Goal: Task Accomplishment & Management: Use online tool/utility

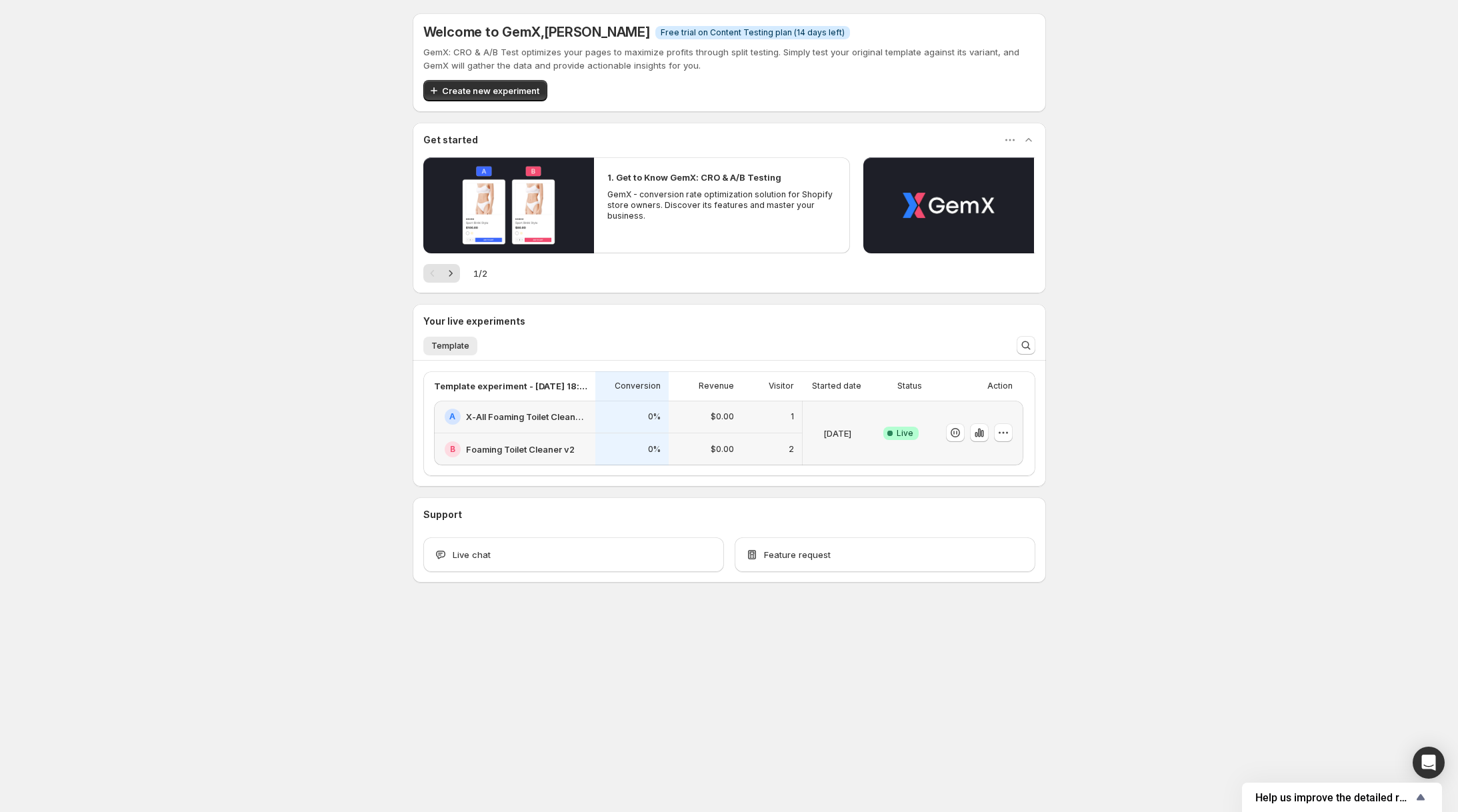
click at [713, 450] on p "$0.00" at bounding box center [722, 449] width 23 height 11
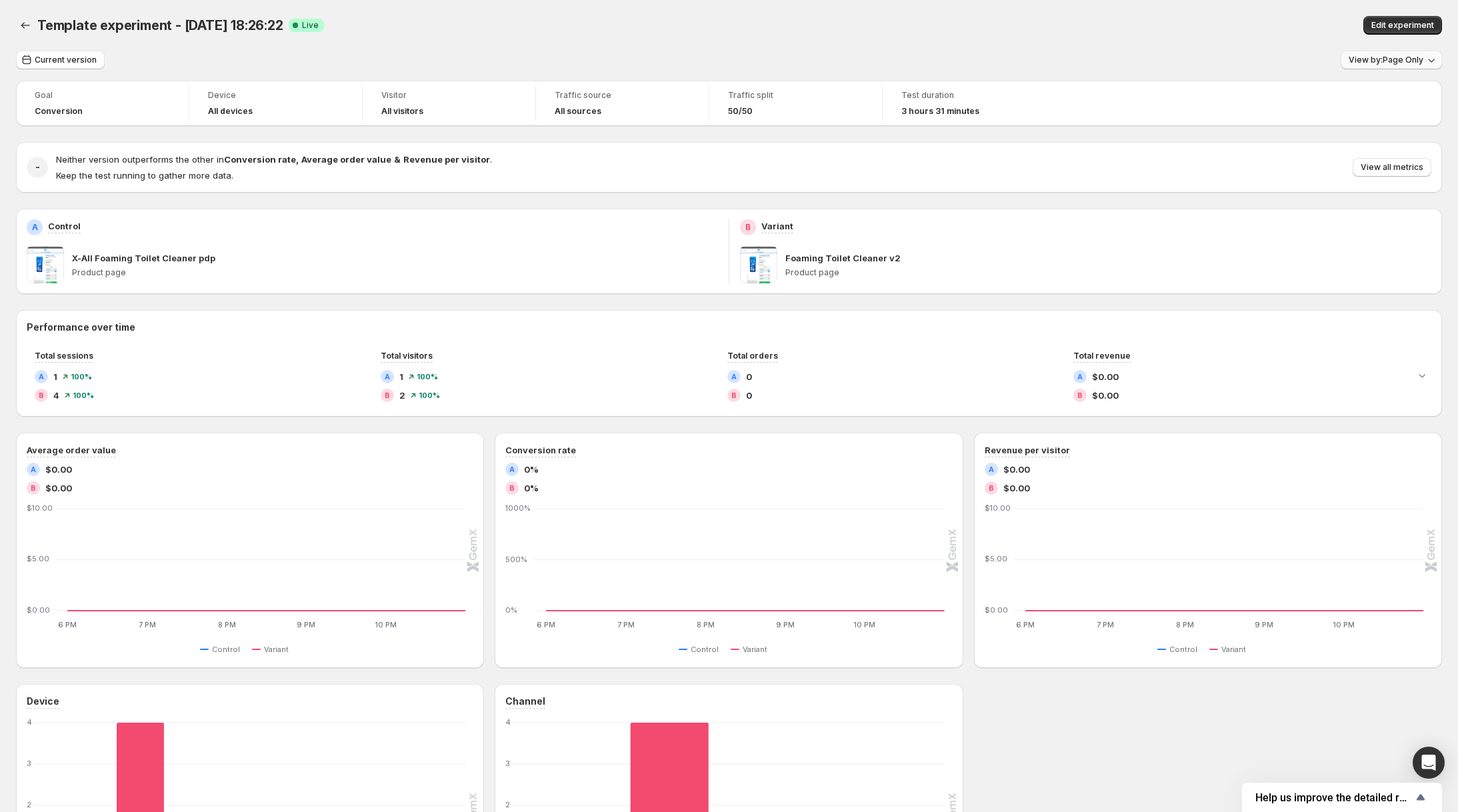
click at [1401, 57] on span "View by: Page Only" at bounding box center [1386, 60] width 75 height 11
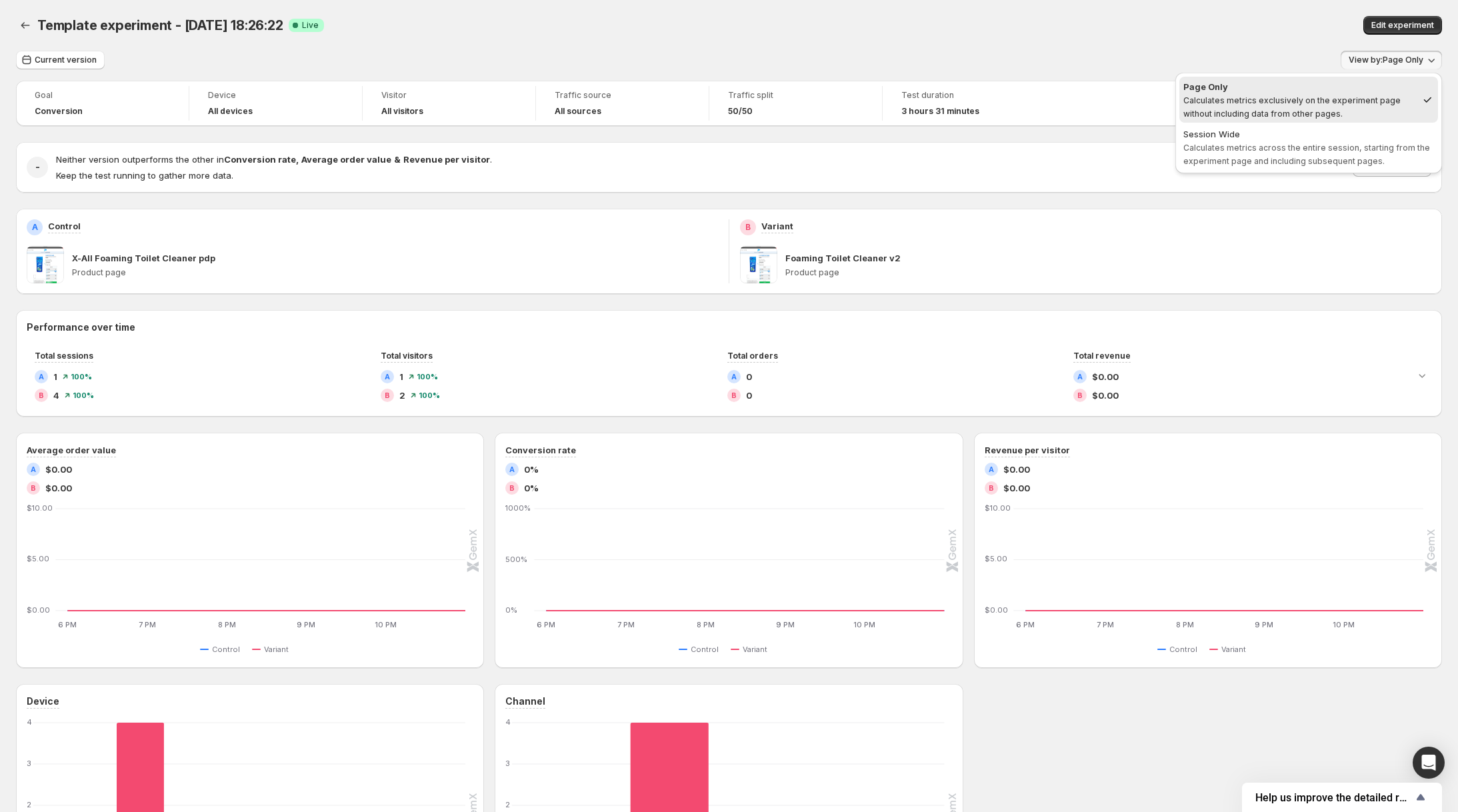
click at [1332, 121] on button "Page Only Calculates metrics exclusively on the experiment page without includi…" at bounding box center [1308, 100] width 259 height 46
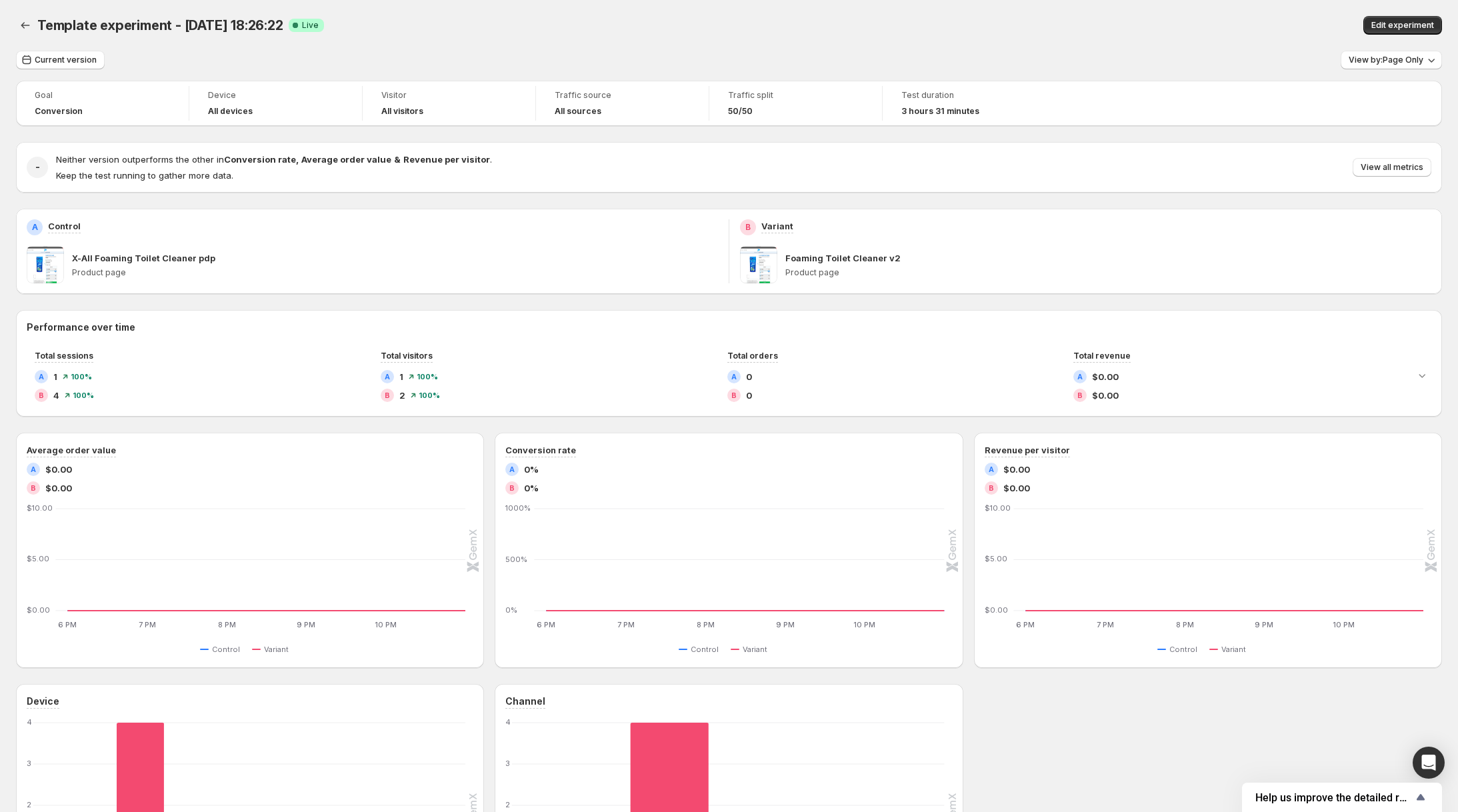
click at [1374, 70] on div "View by: Page Only" at bounding box center [1392, 60] width 102 height 19
click at [1378, 62] on span "View by: Page Only" at bounding box center [1386, 60] width 75 height 11
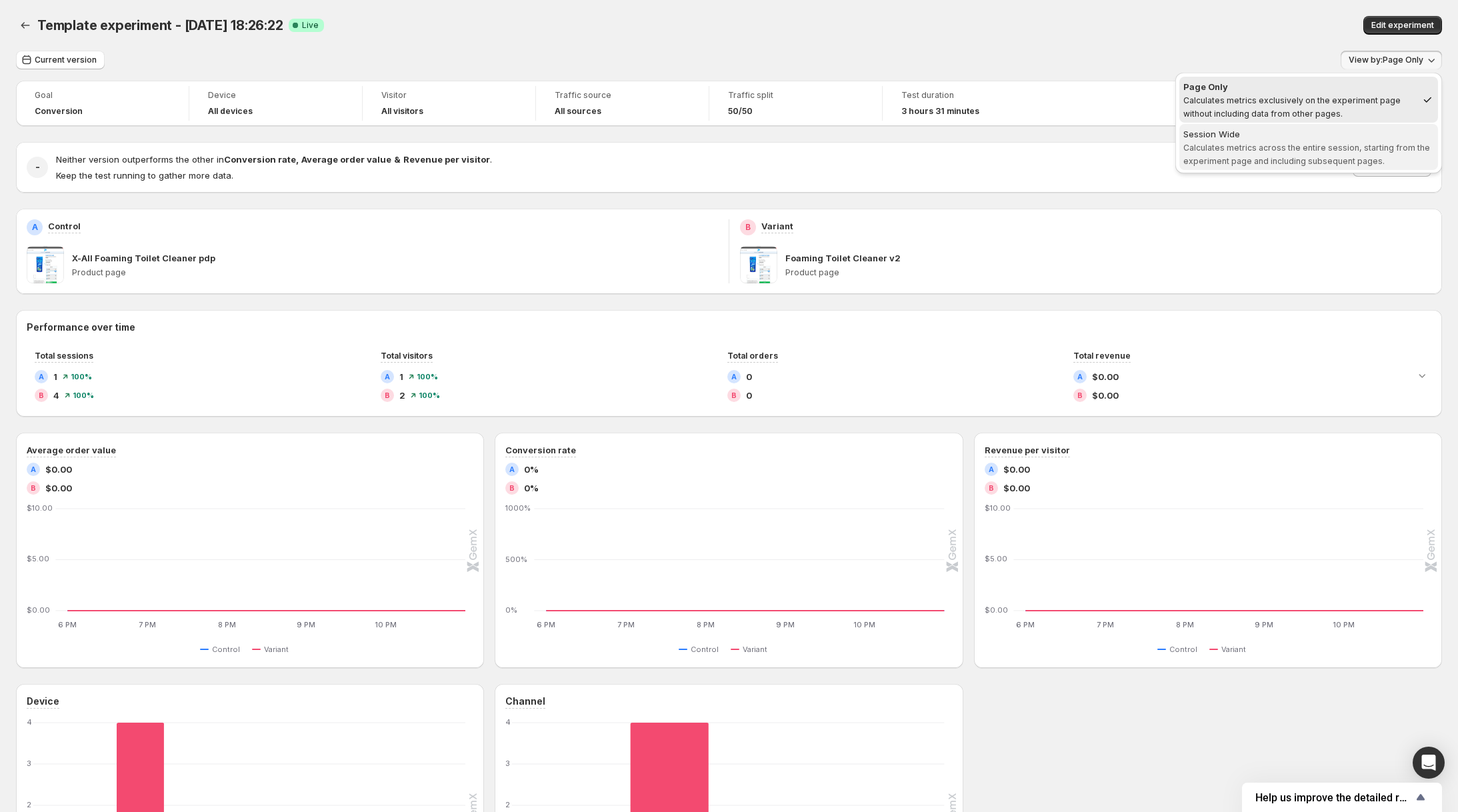
click at [1303, 143] on span "Calculates metrics across the entire session, starting from the experiment page…" at bounding box center [1306, 154] width 247 height 23
